Goal: Use online tool/utility: Utilize a website feature to perform a specific function

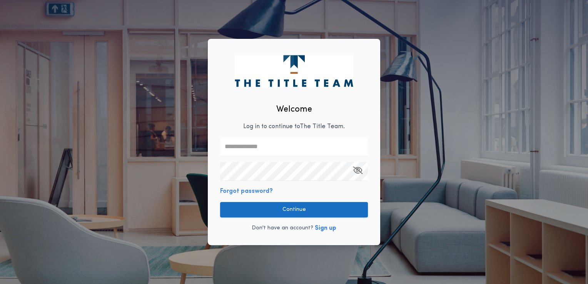
type input "**********"
click at [308, 211] on button "Continue" at bounding box center [294, 209] width 148 height 15
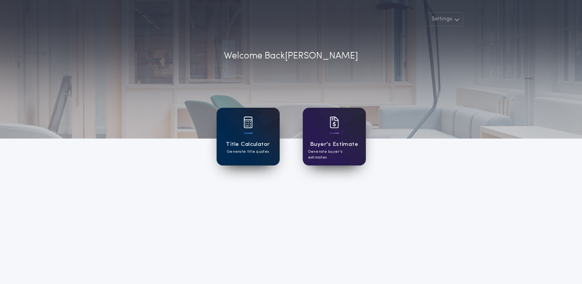
click at [263, 159] on div "Title Calculator Generate title quotes" at bounding box center [247, 137] width 63 height 58
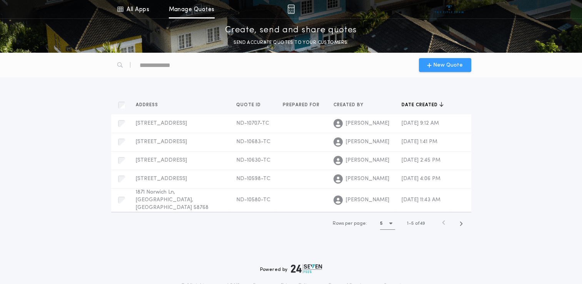
click at [441, 65] on span "New Quote" at bounding box center [448, 65] width 30 height 8
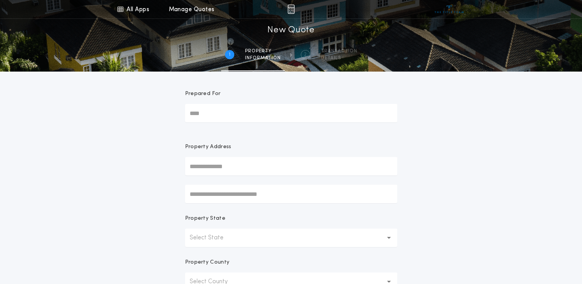
click at [231, 169] on input "text" at bounding box center [291, 166] width 212 height 18
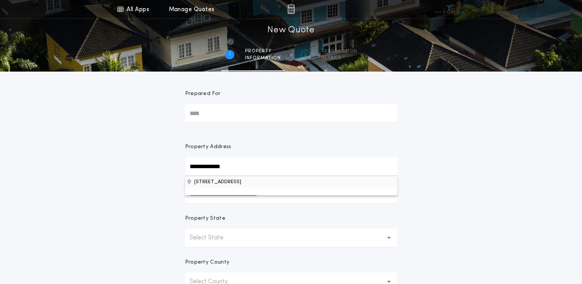
click at [244, 183] on button "[STREET_ADDRESS]" at bounding box center [291, 182] width 212 height 12
type input "**********"
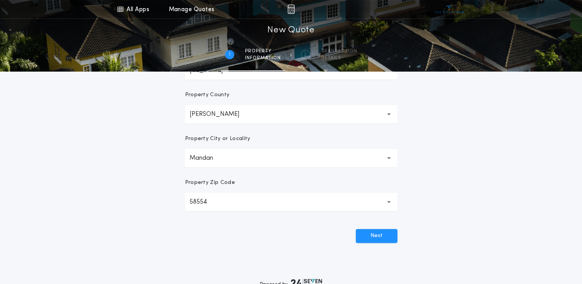
scroll to position [168, 0]
click at [373, 236] on button "Next" at bounding box center [377, 235] width 42 height 14
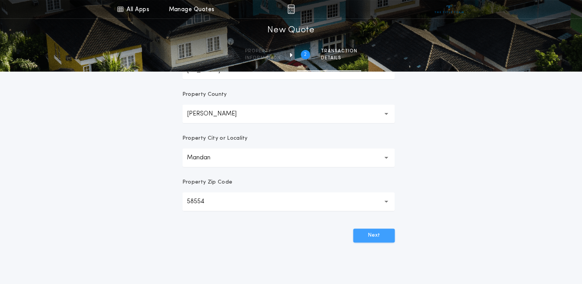
scroll to position [0, 0]
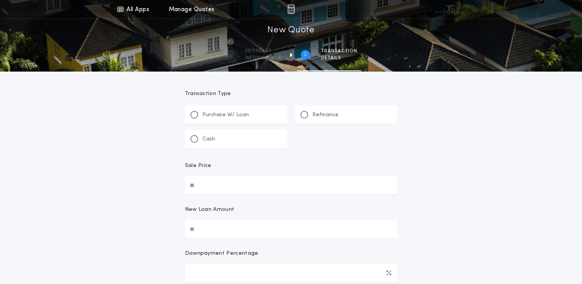
click at [244, 116] on p "Purchase W/ Loan" at bounding box center [225, 115] width 47 height 8
click at [312, 117] on p "Refinance" at bounding box center [325, 115] width 26 height 8
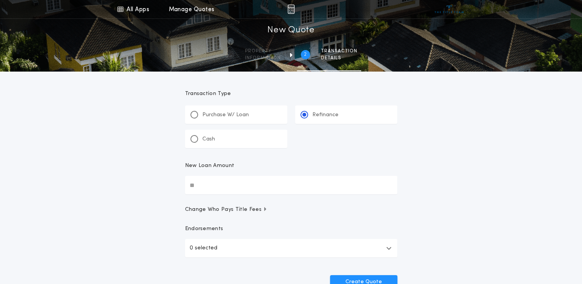
click at [221, 188] on input "New Loan Amount" at bounding box center [291, 185] width 212 height 18
type input "********"
click at [472, 196] on div "All Apps Title Calculator Buyer's Estimate Menu All Apps Manage Quotes 2 /2 New…" at bounding box center [291, 159] width 582 height 318
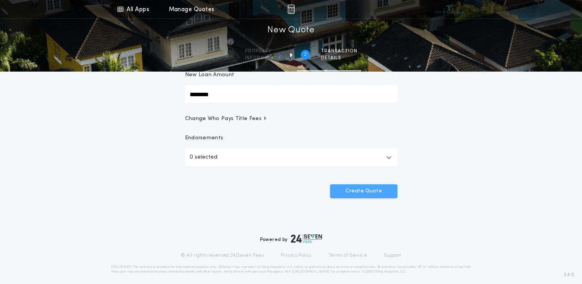
click at [373, 191] on button "Create Quote" at bounding box center [363, 191] width 67 height 14
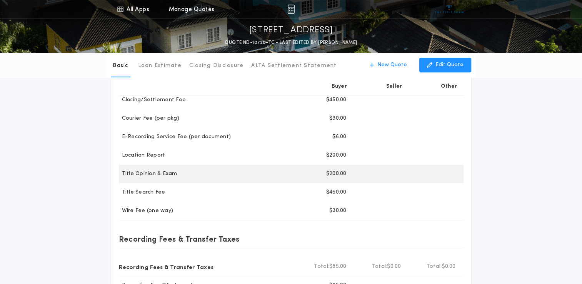
scroll to position [123, 0]
click at [283, 194] on div "Title Search Fee" at bounding box center [208, 192] width 179 height 8
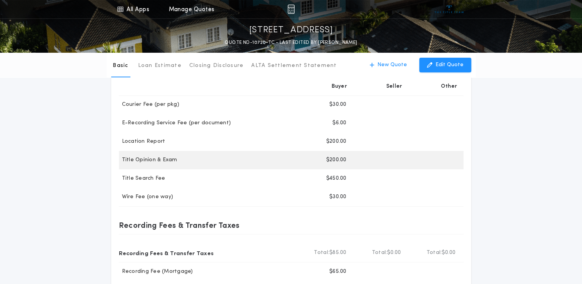
scroll to position [137, 0]
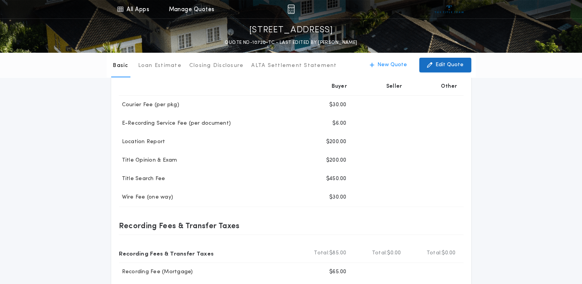
click at [452, 61] on p "Edit Quote" at bounding box center [449, 65] width 28 height 8
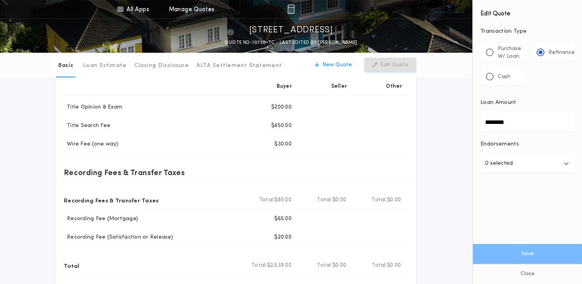
scroll to position [192, 0]
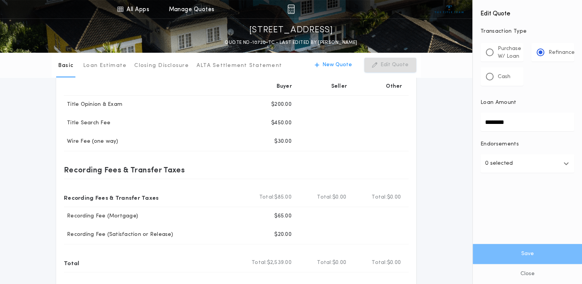
click at [569, 167] on button "0 selected" at bounding box center [527, 163] width 94 height 18
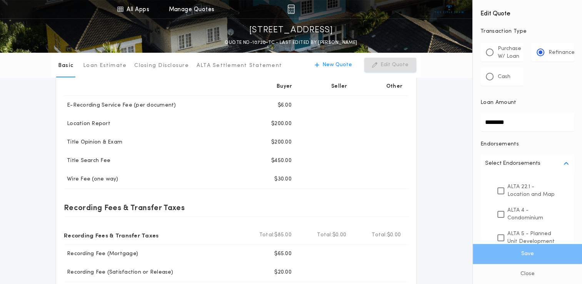
scroll to position [151, 0]
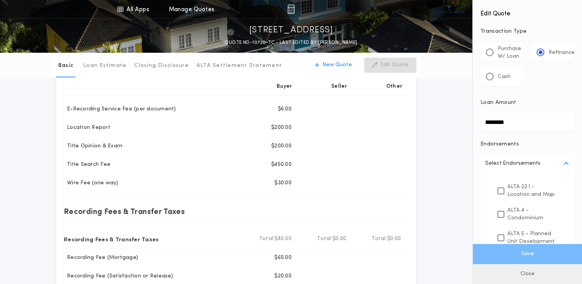
click at [530, 274] on button "Close" at bounding box center [527, 274] width 109 height 20
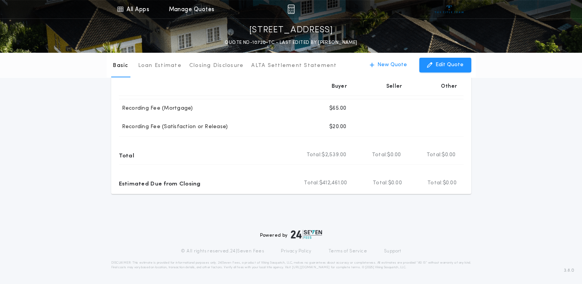
scroll to position [0, 0]
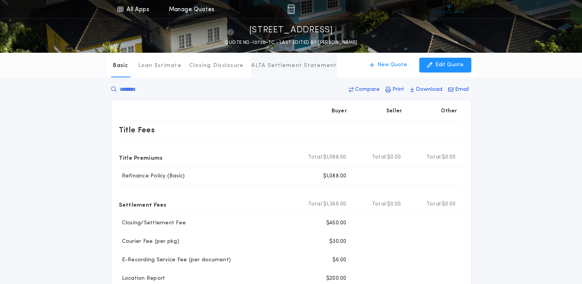
click at [294, 65] on p "ALTA Settlement Statement" at bounding box center [293, 66] width 85 height 8
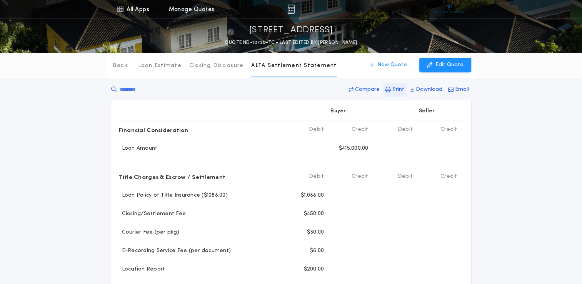
click at [391, 93] on button "Print" at bounding box center [394, 90] width 23 height 14
